Goal: Transaction & Acquisition: Purchase product/service

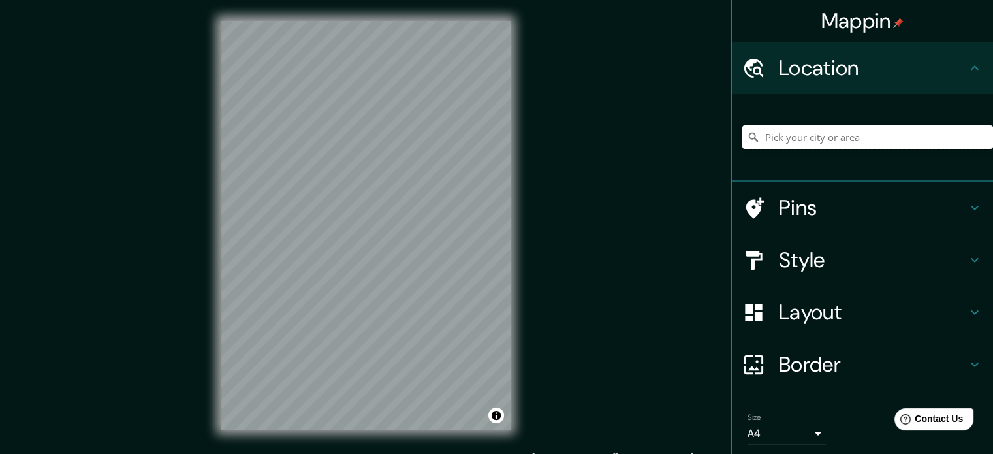
click at [815, 144] on input "Pick your city or area" at bounding box center [867, 136] width 251 height 23
click at [792, 142] on input "[GEOGRAPHIC_DATA], [GEOGRAPHIC_DATA]" at bounding box center [867, 136] width 251 height 23
type input "Santa [PERSON_NAME] Treinta, [GEOGRAPHIC_DATA], [GEOGRAPHIC_DATA]"
click at [865, 266] on h4 "Style" at bounding box center [873, 260] width 188 height 26
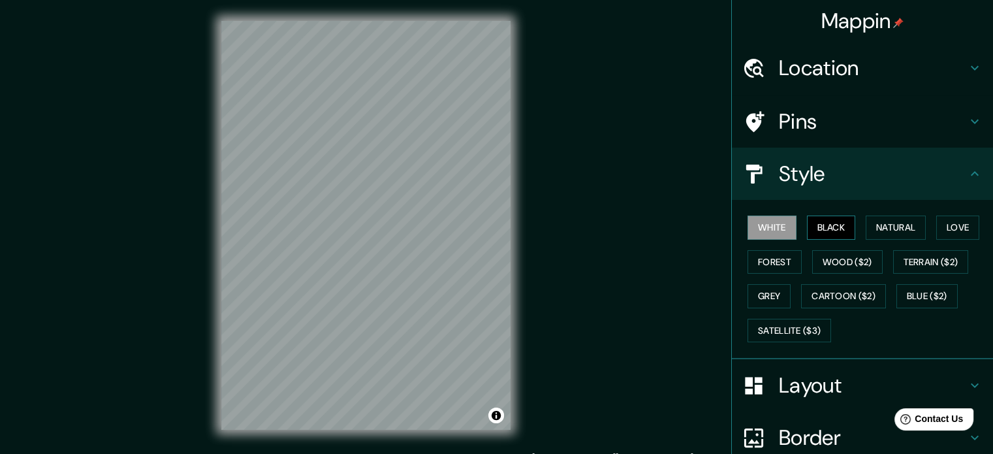
click at [833, 230] on button "Black" at bounding box center [831, 227] width 49 height 24
click at [836, 257] on button "Wood ($2)" at bounding box center [847, 262] width 70 height 24
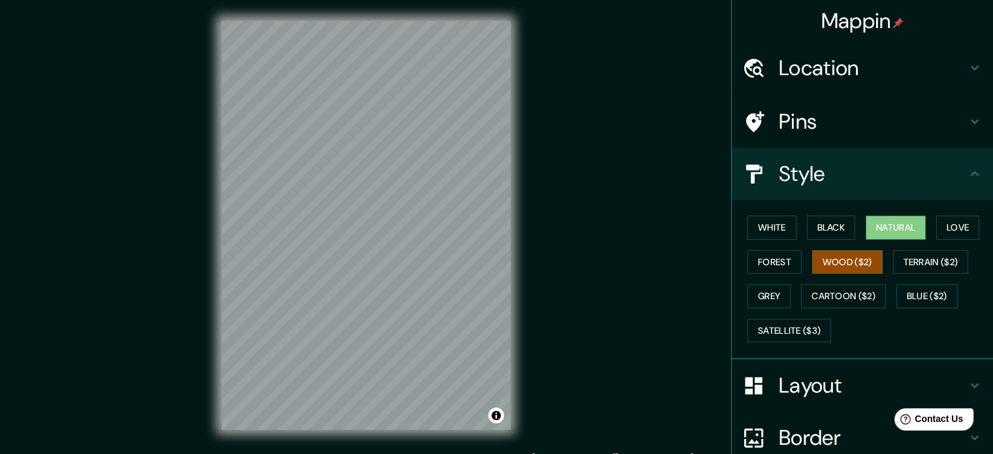
click at [883, 224] on button "Natural" at bounding box center [896, 227] width 60 height 24
click at [949, 228] on button "Love" at bounding box center [957, 227] width 43 height 24
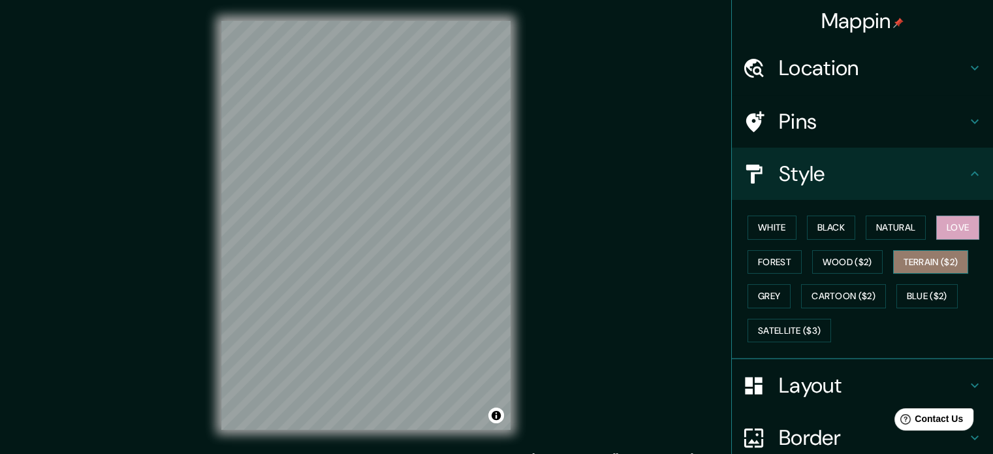
click at [929, 258] on button "Terrain ($2)" at bounding box center [931, 262] width 76 height 24
click at [783, 266] on button "Forest" at bounding box center [774, 262] width 54 height 24
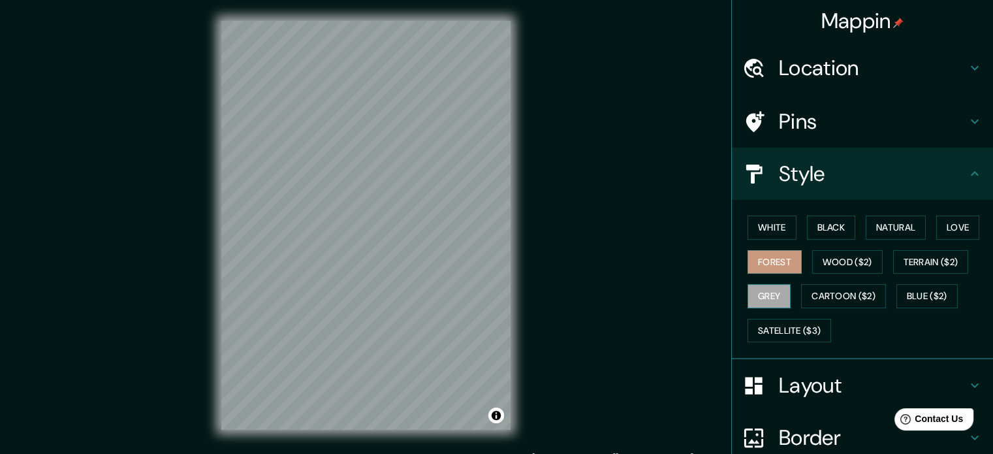
click at [759, 294] on button "Grey" at bounding box center [768, 296] width 43 height 24
click at [824, 294] on button "Cartoon ($2)" at bounding box center [843, 296] width 85 height 24
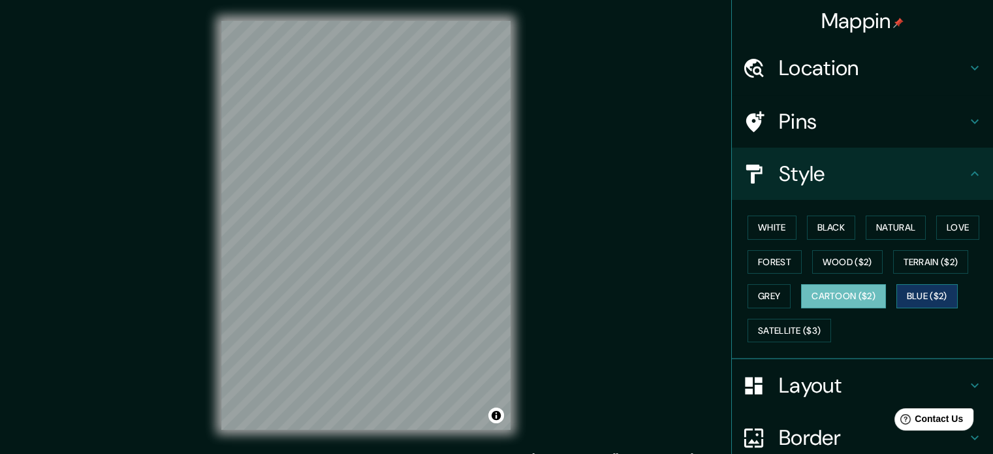
click at [914, 295] on button "Blue ($2)" at bounding box center [926, 296] width 61 height 24
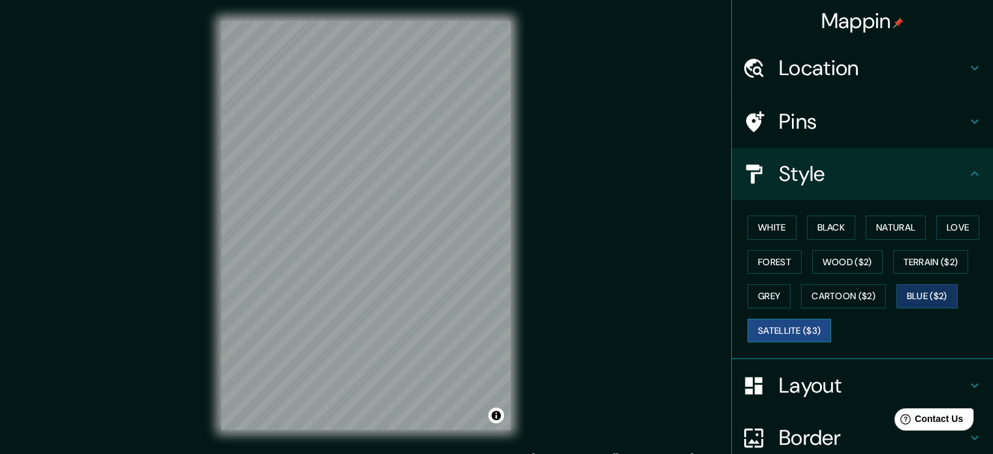
click at [772, 321] on button "Satellite ($3)" at bounding box center [789, 331] width 84 height 24
click at [847, 262] on button "Wood ($2)" at bounding box center [847, 262] width 70 height 24
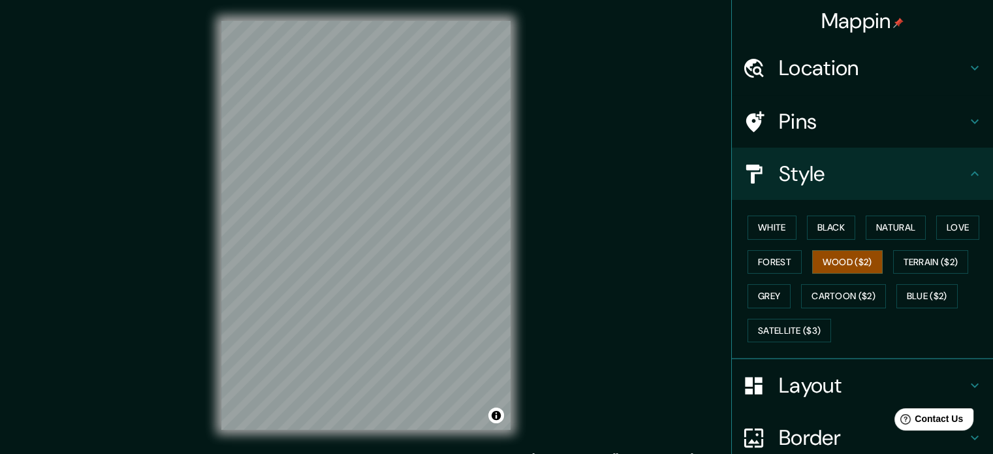
click at [561, 245] on div "Mappin Location [GEOGRAPHIC_DATA][PERSON_NAME], [GEOGRAPHIC_DATA], [GEOGRAPHIC_…" at bounding box center [496, 235] width 993 height 471
click at [764, 334] on button "Satellite ($3)" at bounding box center [789, 331] width 84 height 24
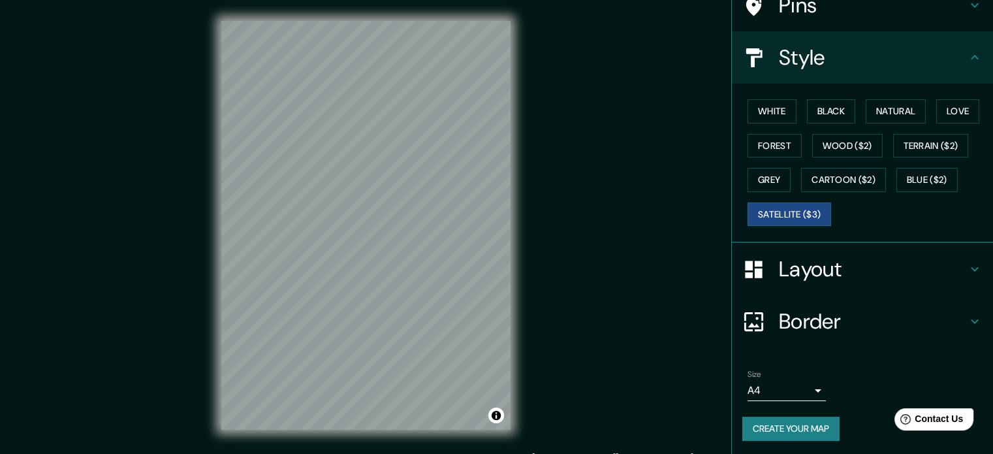
click at [862, 276] on h4 "Layout" at bounding box center [873, 269] width 188 height 26
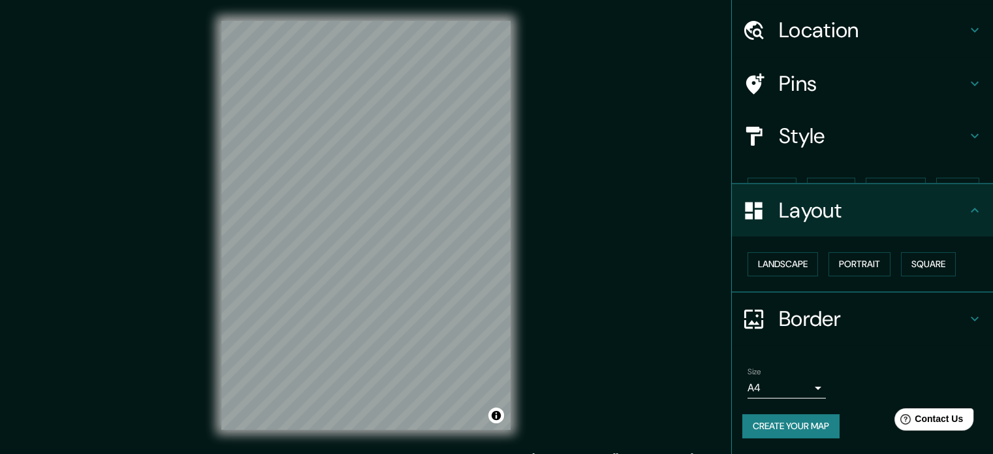
scroll to position [14, 0]
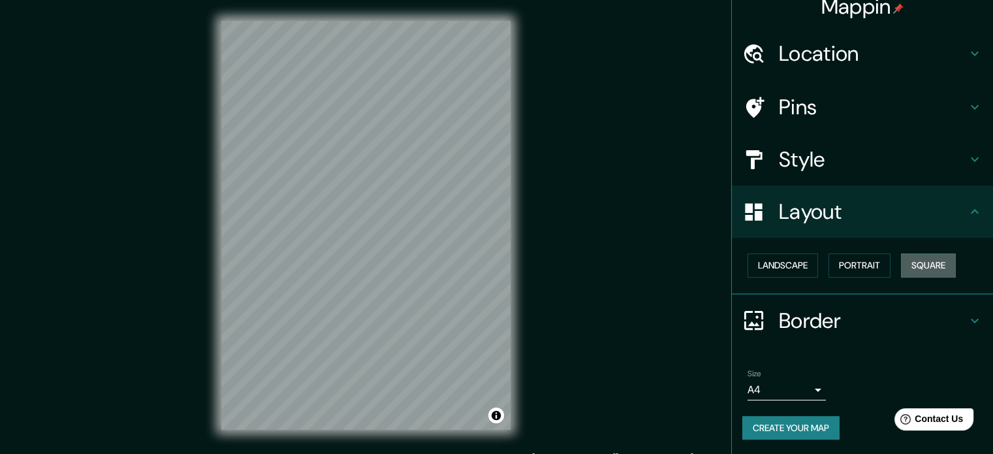
click at [916, 263] on button "Square" at bounding box center [928, 265] width 55 height 24
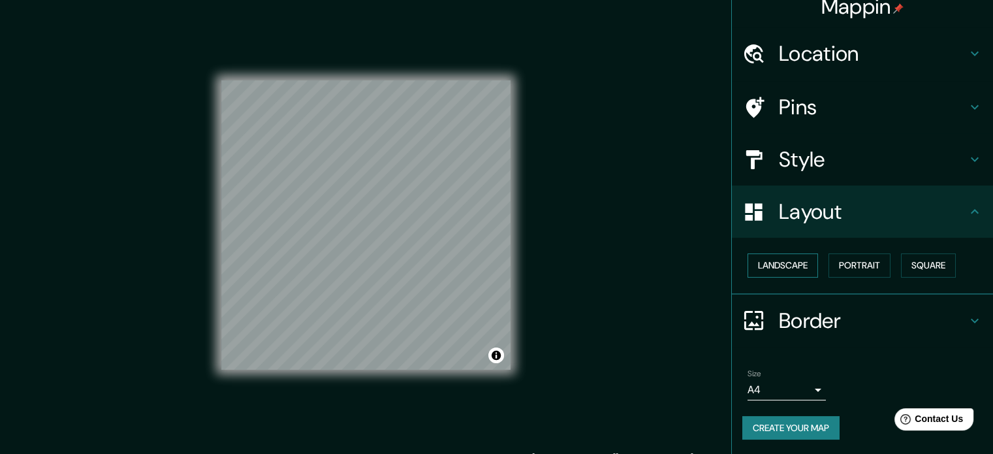
click at [794, 273] on button "Landscape" at bounding box center [782, 265] width 70 height 24
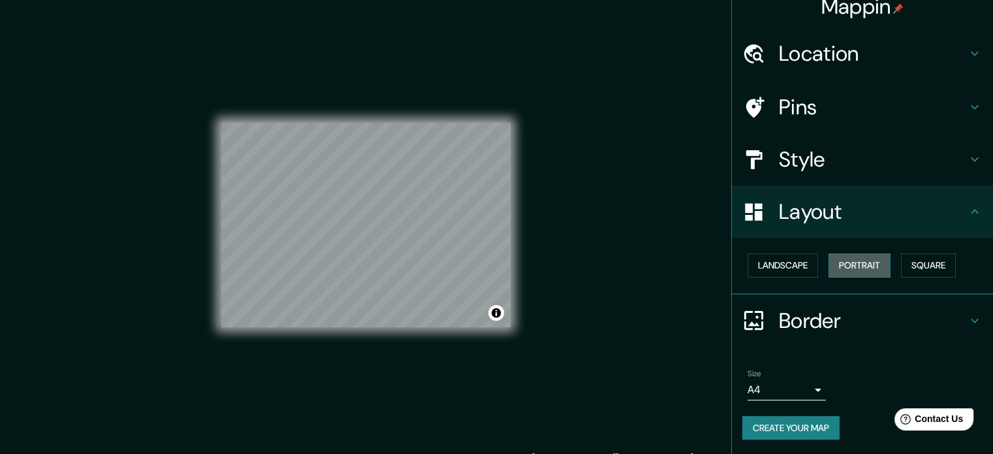
click at [841, 266] on button "Portrait" at bounding box center [859, 265] width 62 height 24
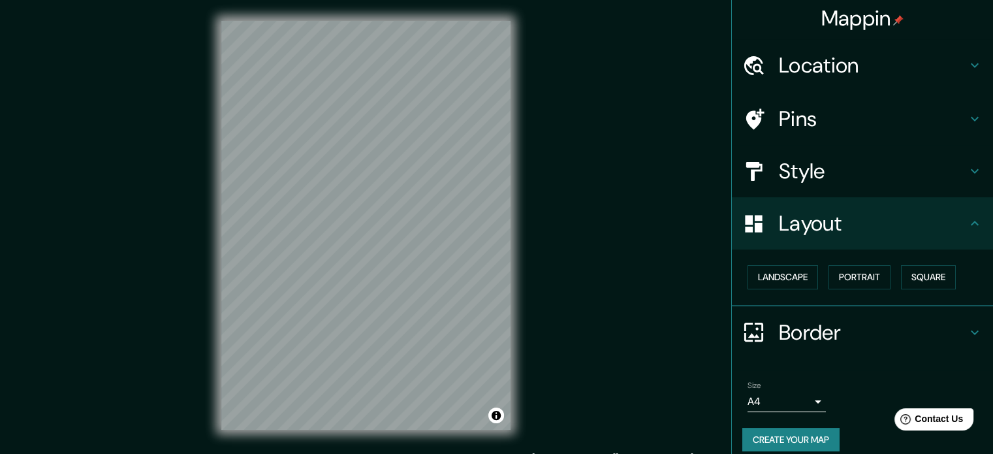
scroll to position [0, 0]
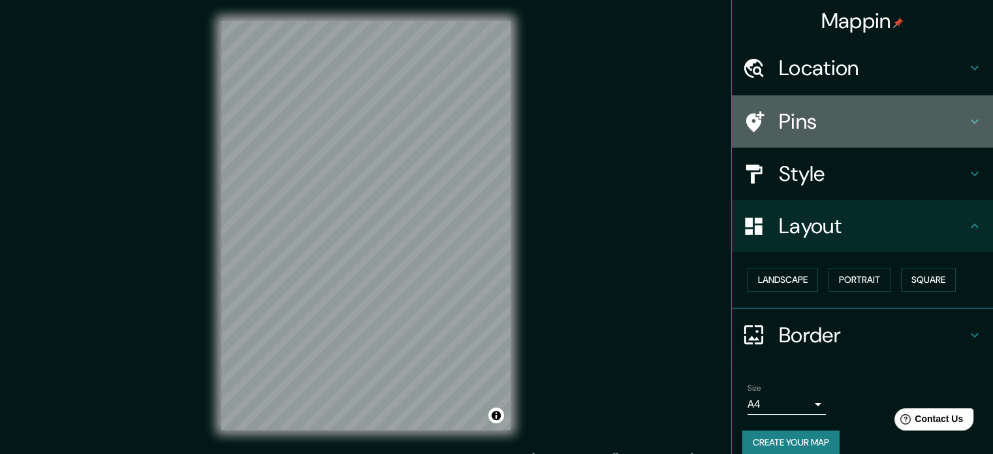
click at [863, 129] on h4 "Pins" at bounding box center [873, 121] width 188 height 26
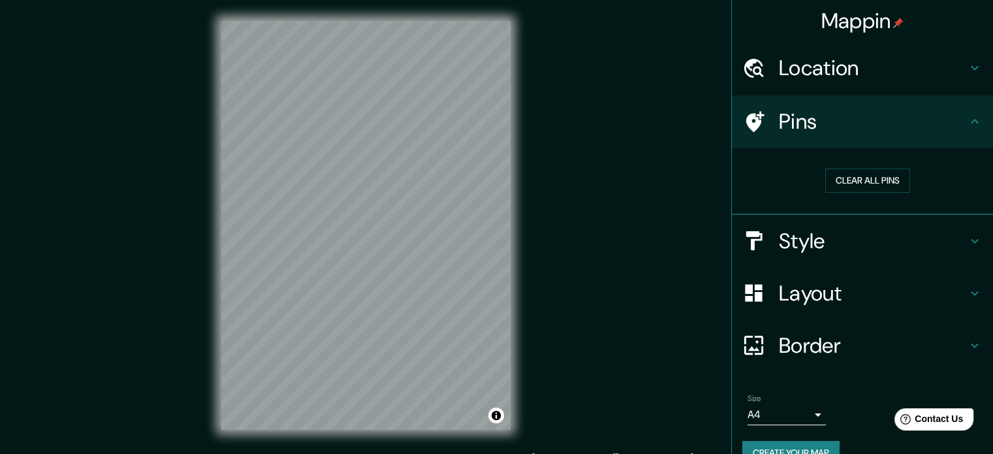
click at [863, 129] on h4 "Pins" at bounding box center [873, 121] width 188 height 26
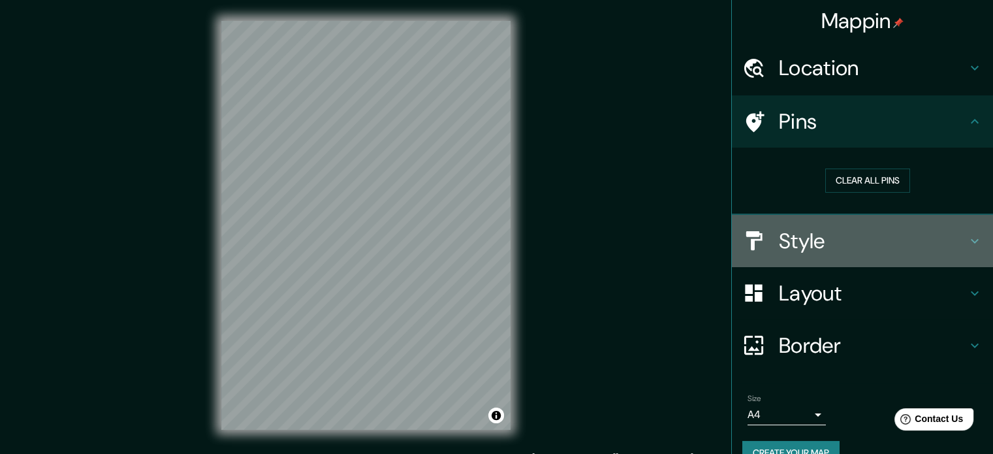
click at [834, 233] on h4 "Style" at bounding box center [873, 241] width 188 height 26
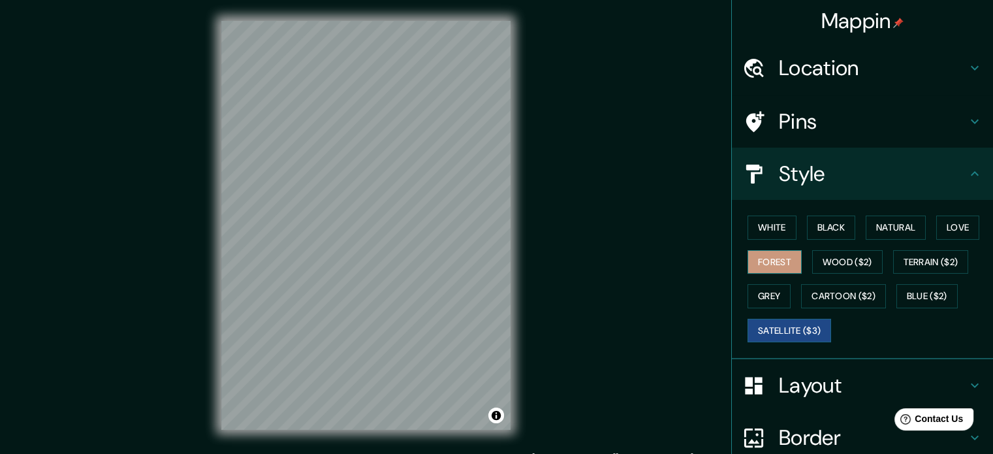
click at [779, 260] on button "Forest" at bounding box center [774, 262] width 54 height 24
click at [760, 221] on button "White" at bounding box center [771, 227] width 49 height 24
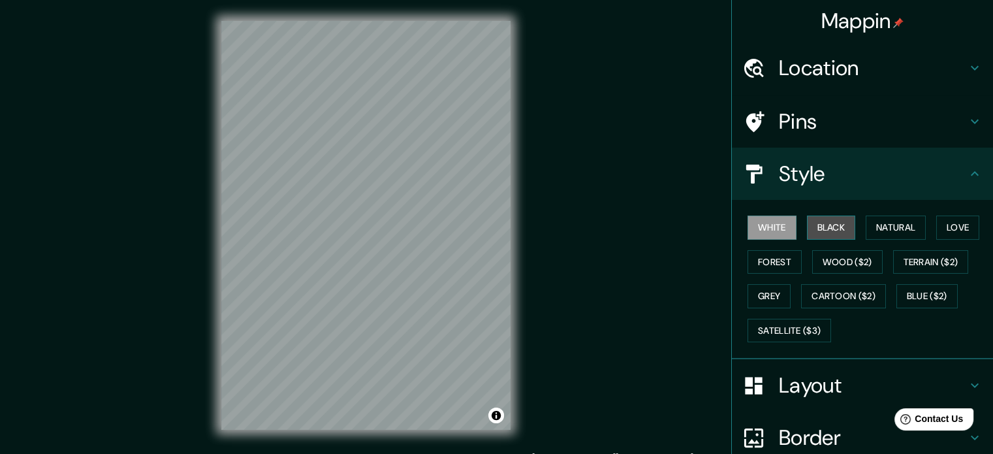
click at [816, 227] on button "Black" at bounding box center [831, 227] width 49 height 24
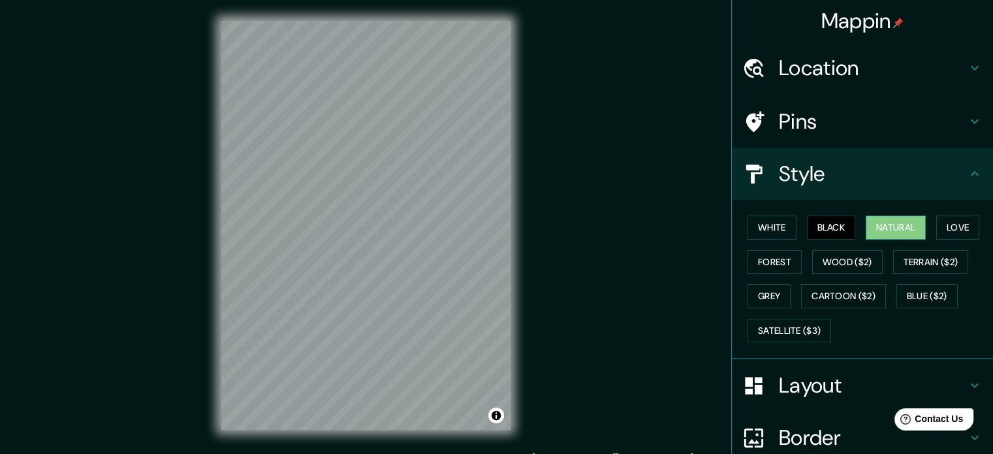
click at [885, 227] on button "Natural" at bounding box center [896, 227] width 60 height 24
click at [954, 225] on button "Love" at bounding box center [957, 227] width 43 height 24
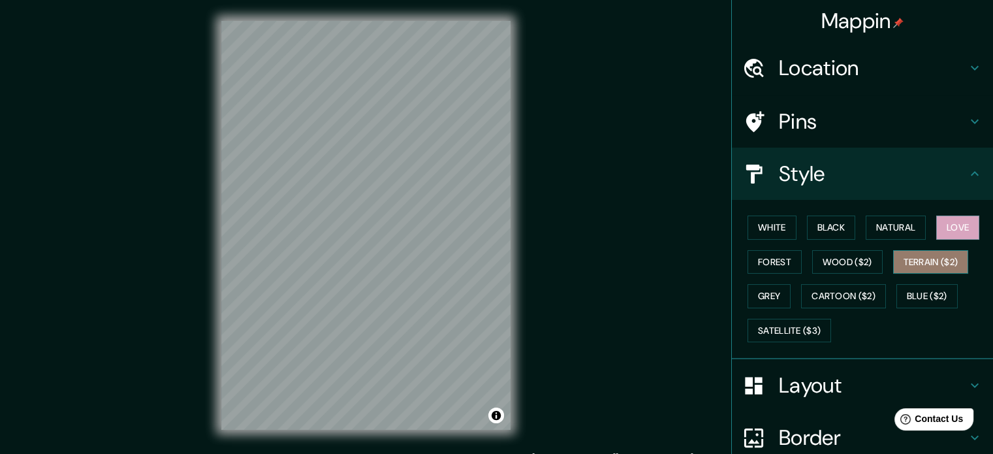
click at [903, 262] on button "Terrain ($2)" at bounding box center [931, 262] width 76 height 24
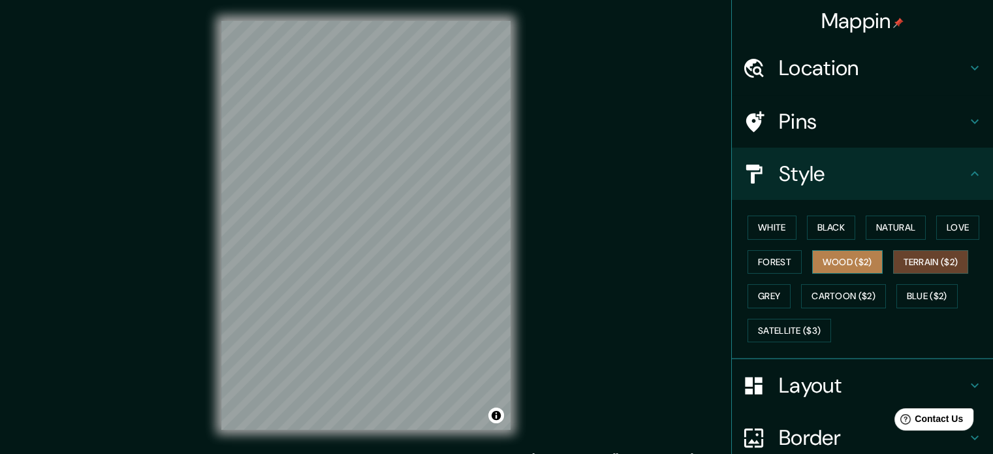
click at [837, 263] on button "Wood ($2)" at bounding box center [847, 262] width 70 height 24
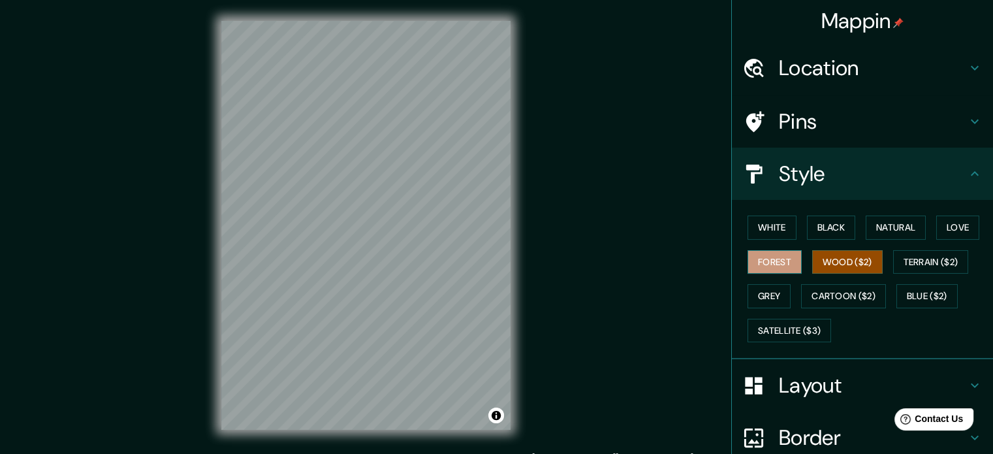
click at [775, 264] on button "Forest" at bounding box center [774, 262] width 54 height 24
click at [756, 299] on button "Grey" at bounding box center [768, 296] width 43 height 24
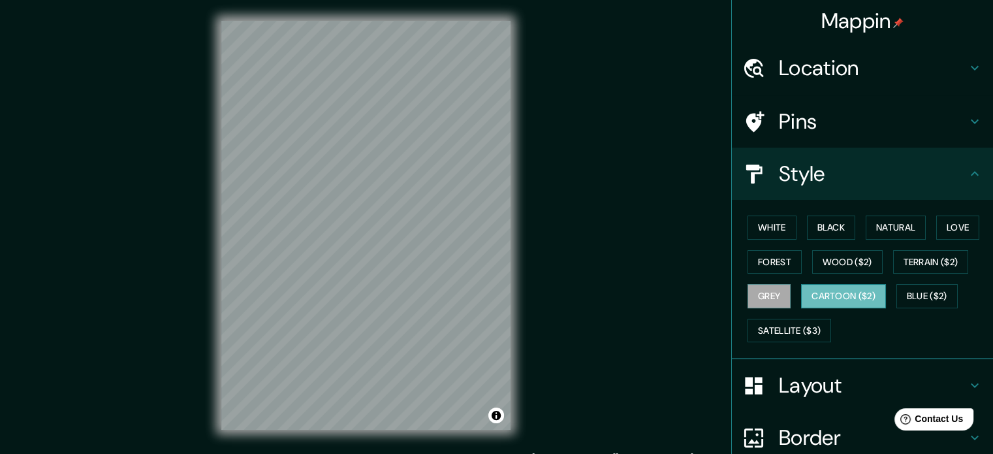
click at [822, 286] on button "Cartoon ($2)" at bounding box center [843, 296] width 85 height 24
click at [917, 289] on button "Blue ($2)" at bounding box center [926, 296] width 61 height 24
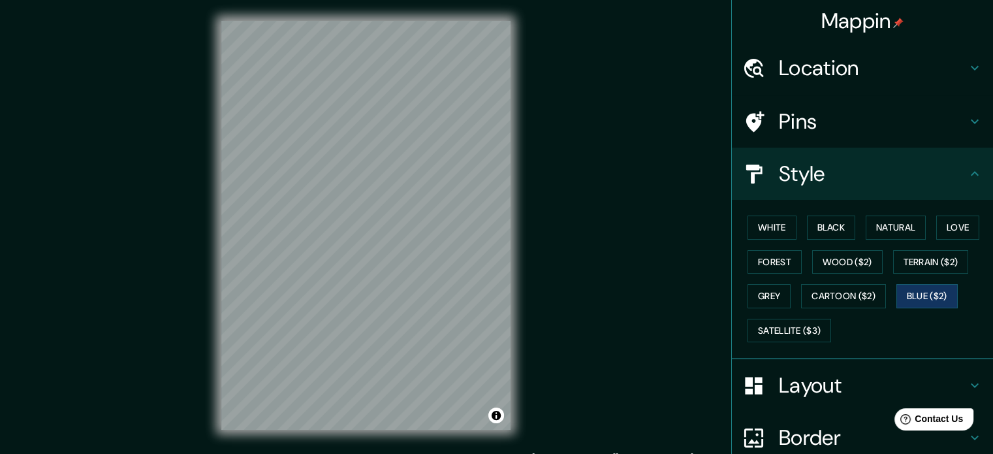
click at [762, 308] on div "White Black Natural Love Forest Wood ($2) Terrain ($2) Grey Cartoon ($2) Blue (…" at bounding box center [867, 278] width 251 height 137
click at [772, 237] on button "White" at bounding box center [771, 227] width 49 height 24
click at [770, 259] on button "Forest" at bounding box center [774, 262] width 54 height 24
click at [775, 284] on button "Grey" at bounding box center [768, 296] width 43 height 24
